Goal: Transaction & Acquisition: Purchase product/service

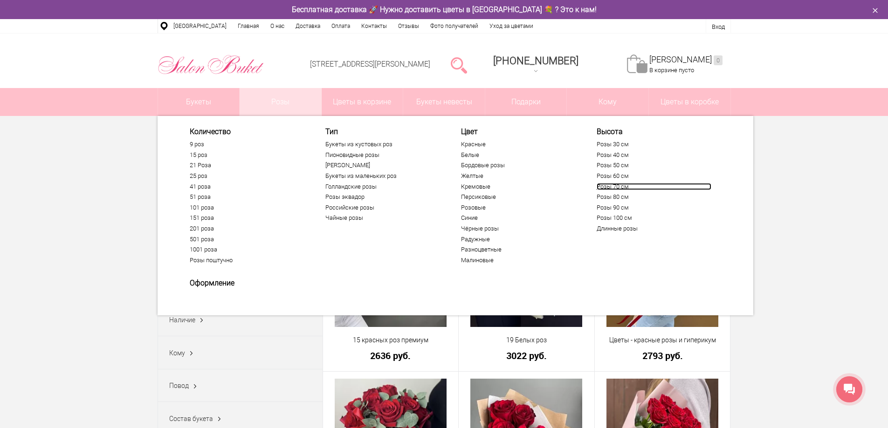
click at [604, 186] on link "Розы 70 см" at bounding box center [654, 186] width 115 height 7
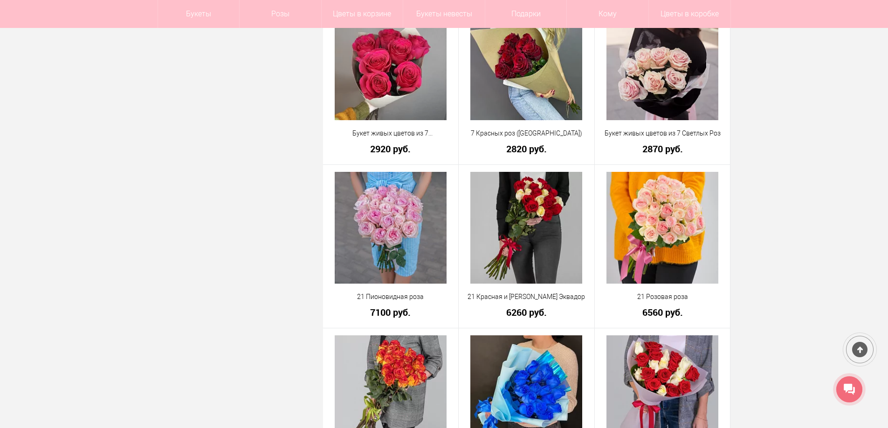
scroll to position [1165, 0]
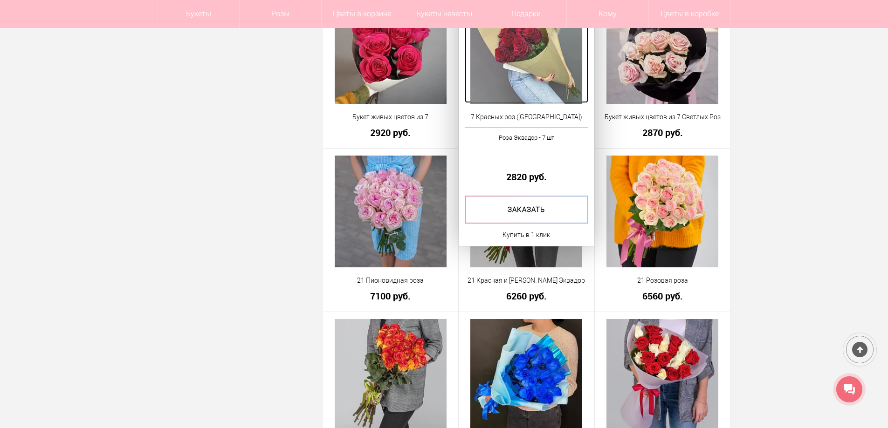
click at [502, 65] on img at bounding box center [526, 48] width 112 height 112
